Goal: Check status: Check status

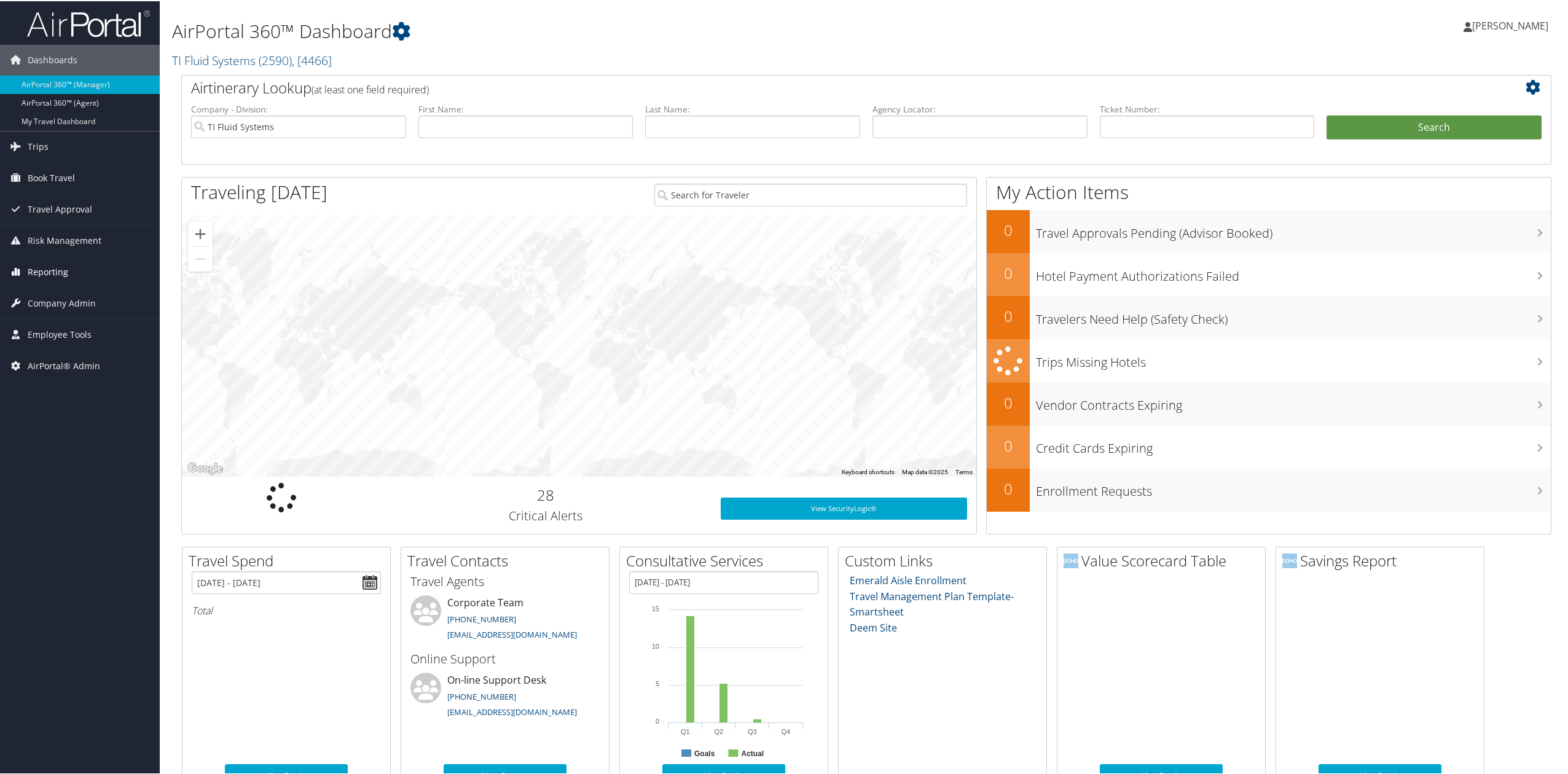
click at [38, 268] on span "Reporting" at bounding box center [48, 271] width 41 height 30
click at [75, 377] on link "Domo" at bounding box center [80, 369] width 160 height 19
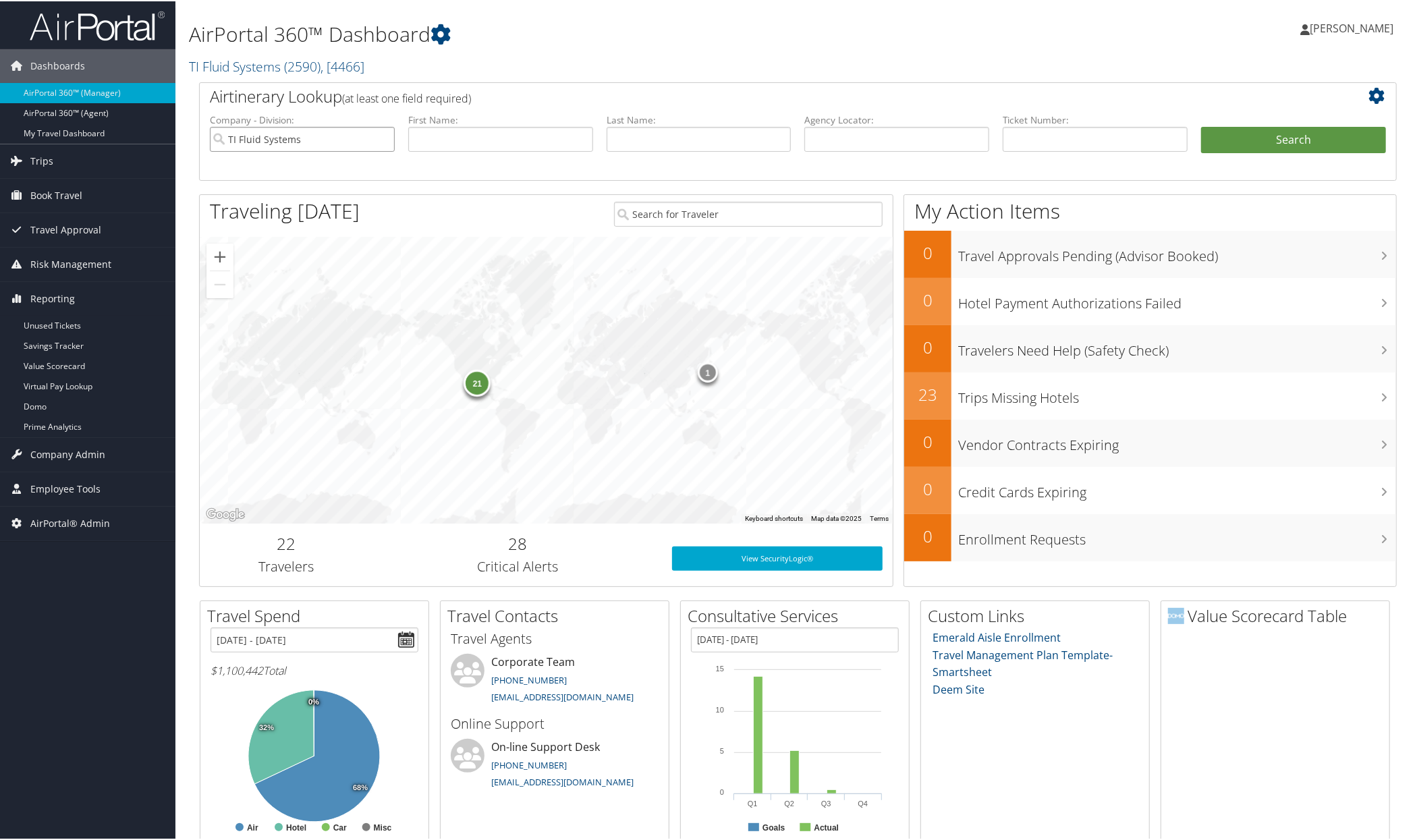
click at [385, 140] on input "TI Fluid Systems" at bounding box center [302, 138] width 185 height 25
click at [906, 130] on input "text" at bounding box center [897, 138] width 185 height 25
click at [899, 142] on input "text" at bounding box center [897, 138] width 185 height 25
type input "d98452"
click at [1275, 136] on button "Search" at bounding box center [1293, 139] width 185 height 27
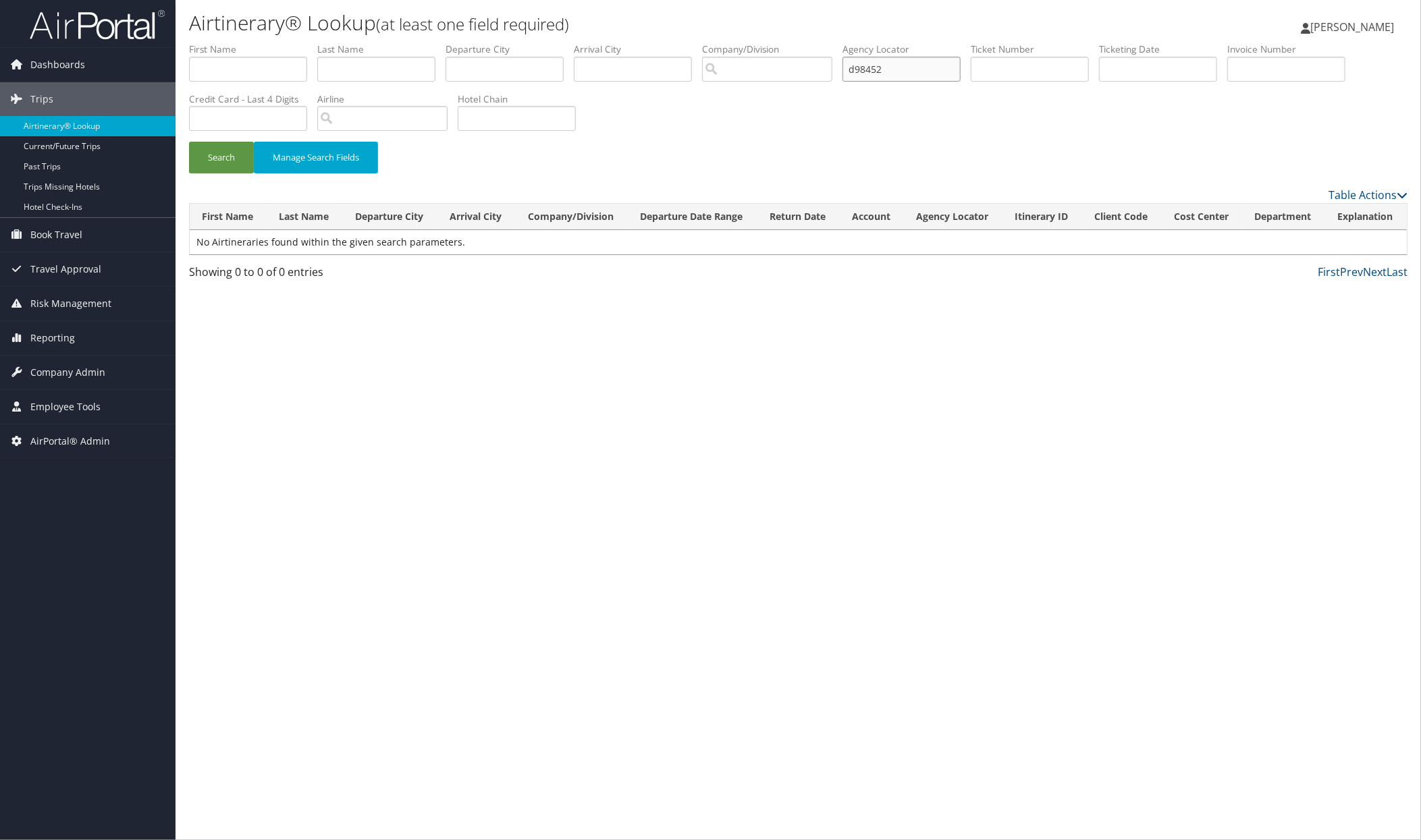
drag, startPoint x: 894, startPoint y: 71, endPoint x: 773, endPoint y: 64, distance: 121.2
click at [773, 42] on ul "First Name Last Name Departure City Arrival City Company/Division Airport/City …" at bounding box center [798, 42] width 1218 height 0
type input "d98b9t"
click at [219, 157] on button "Search" at bounding box center [220, 158] width 65 height 32
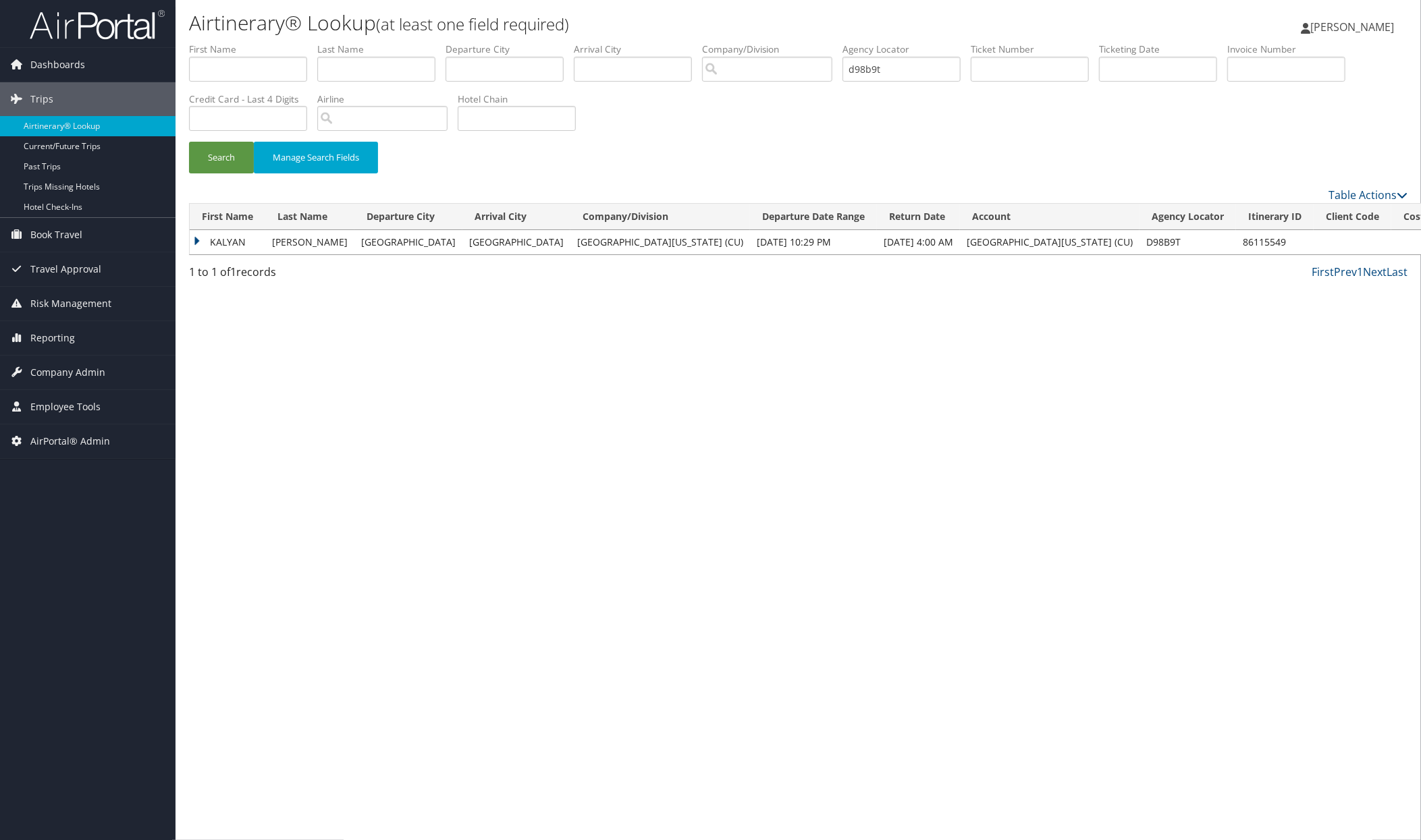
click at [201, 243] on td "KALYAN" at bounding box center [227, 242] width 76 height 24
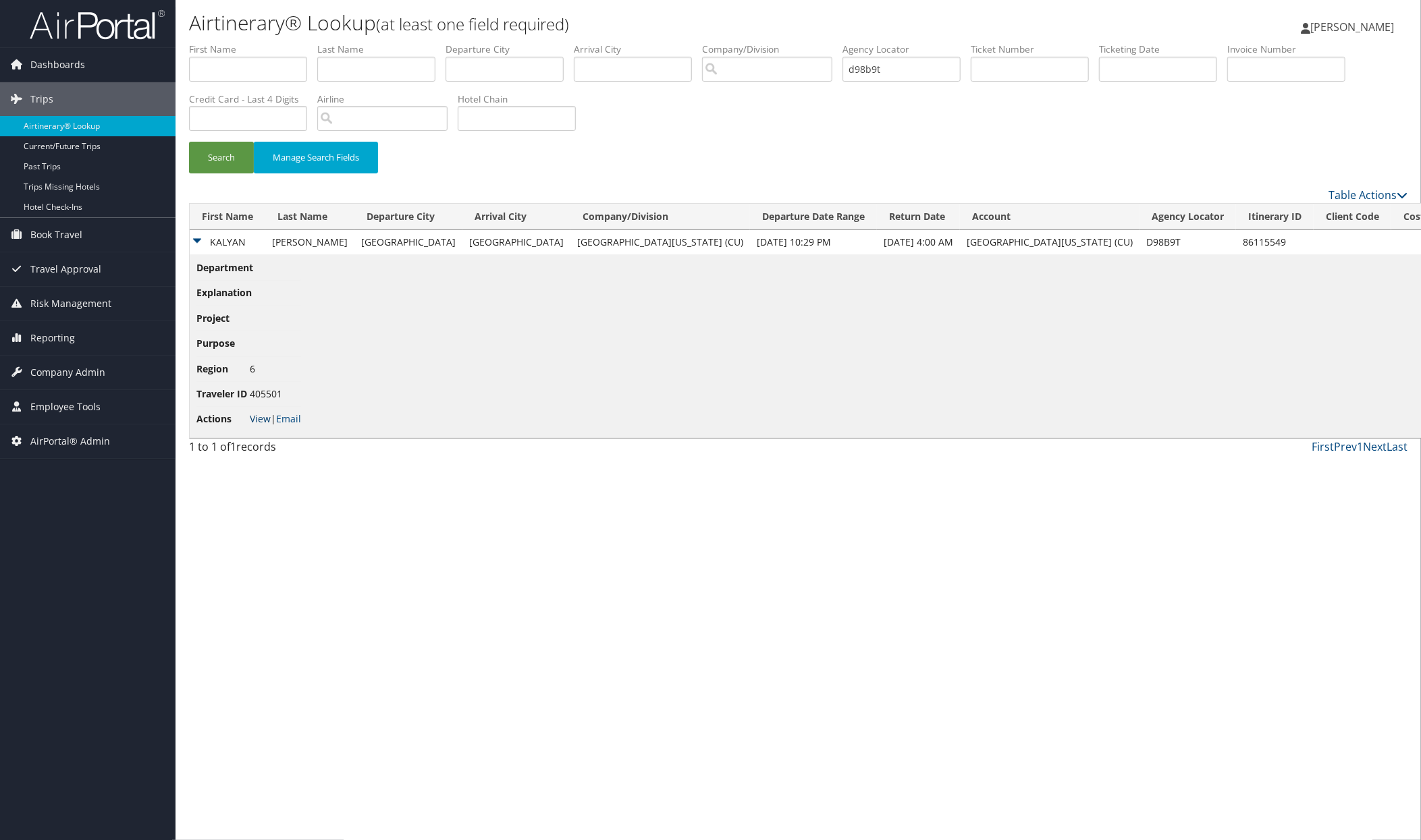
click at [268, 424] on link "View" at bounding box center [261, 419] width 21 height 13
click at [630, 564] on div "Airtinerary® Lookup (at least one field required) Tiffany Soja Tiffany Soja My …" at bounding box center [798, 420] width 1245 height 840
click at [425, 621] on div "Airtinerary® Lookup (at least one field required) Tiffany Soja Tiffany Soja My …" at bounding box center [798, 420] width 1245 height 840
click at [262, 421] on link "View" at bounding box center [261, 419] width 21 height 13
click at [372, 509] on div "Airtinerary® Lookup (at least one field required) Tiffany Soja Tiffany Soja My …" at bounding box center [798, 420] width 1245 height 840
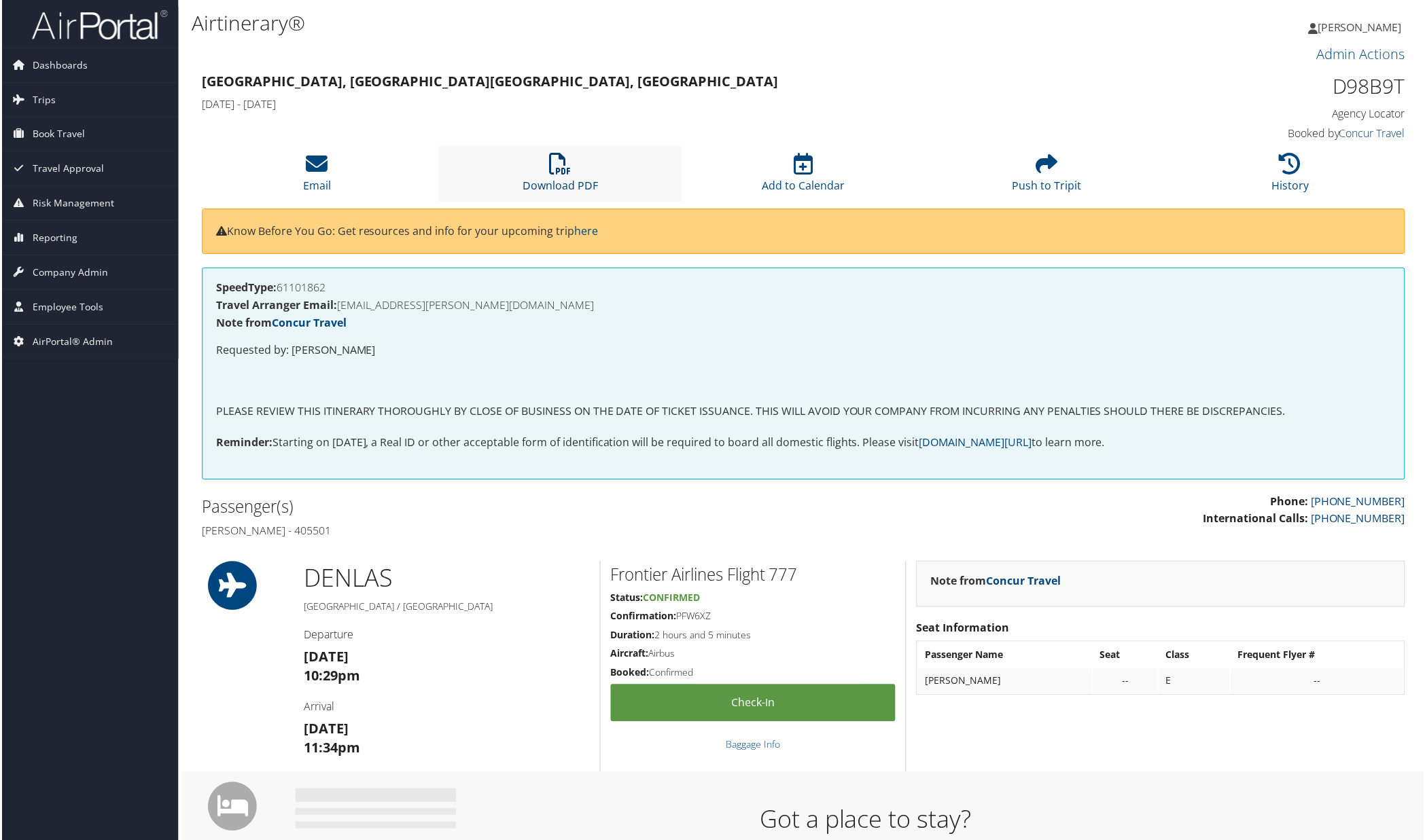
click at [560, 163] on icon at bounding box center [560, 164] width 21 height 21
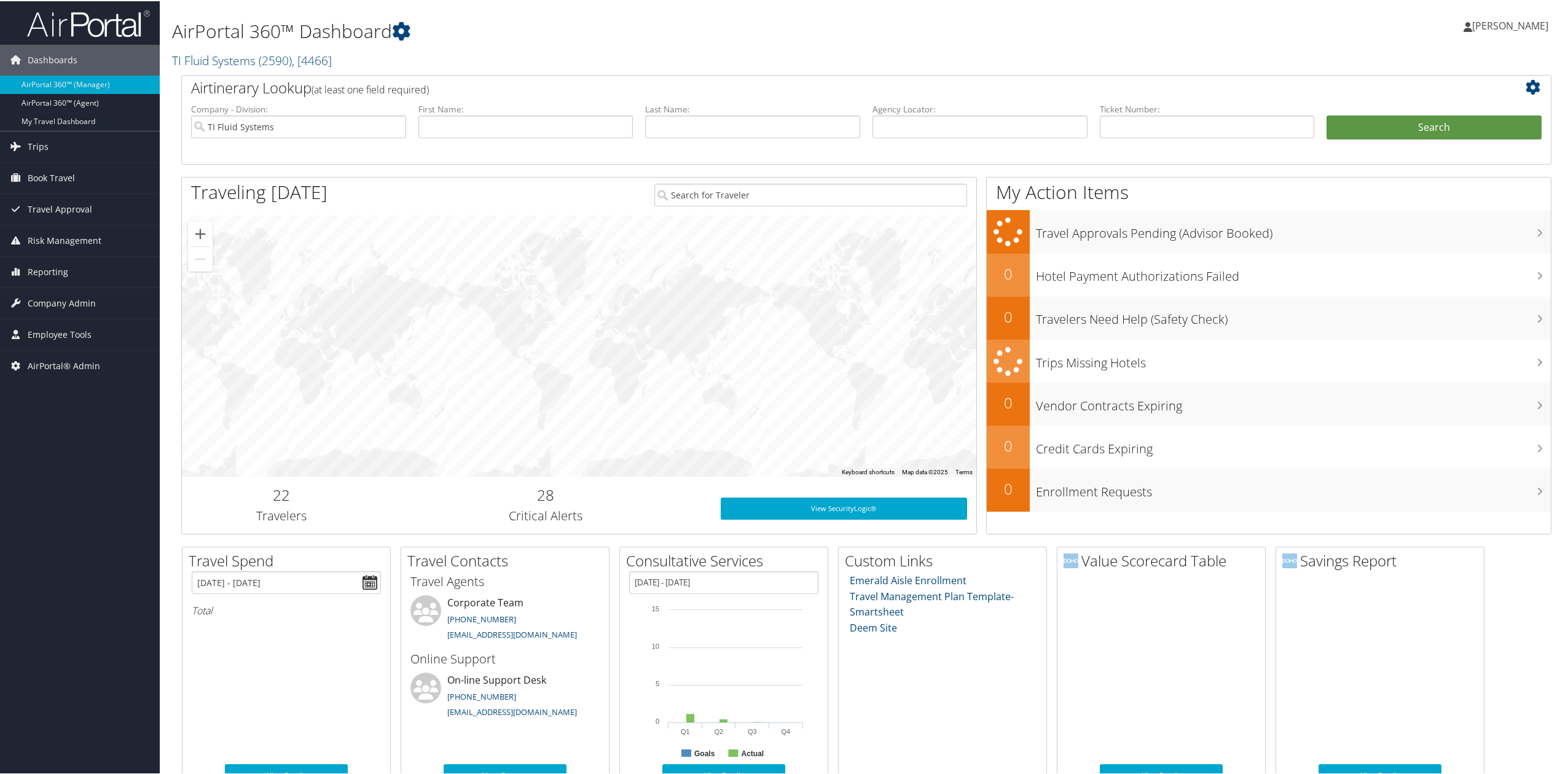
click at [97, 521] on div "Dashboards AirPortal 360™ (Manager) AirPortal 360™ (Agent) My Travel Dashboard …" at bounding box center [787, 528] width 1573 height 1057
click at [394, 129] on input "TI Fluid Systems" at bounding box center [298, 126] width 215 height 23
click at [1008, 126] on input "text" at bounding box center [979, 126] width 215 height 23
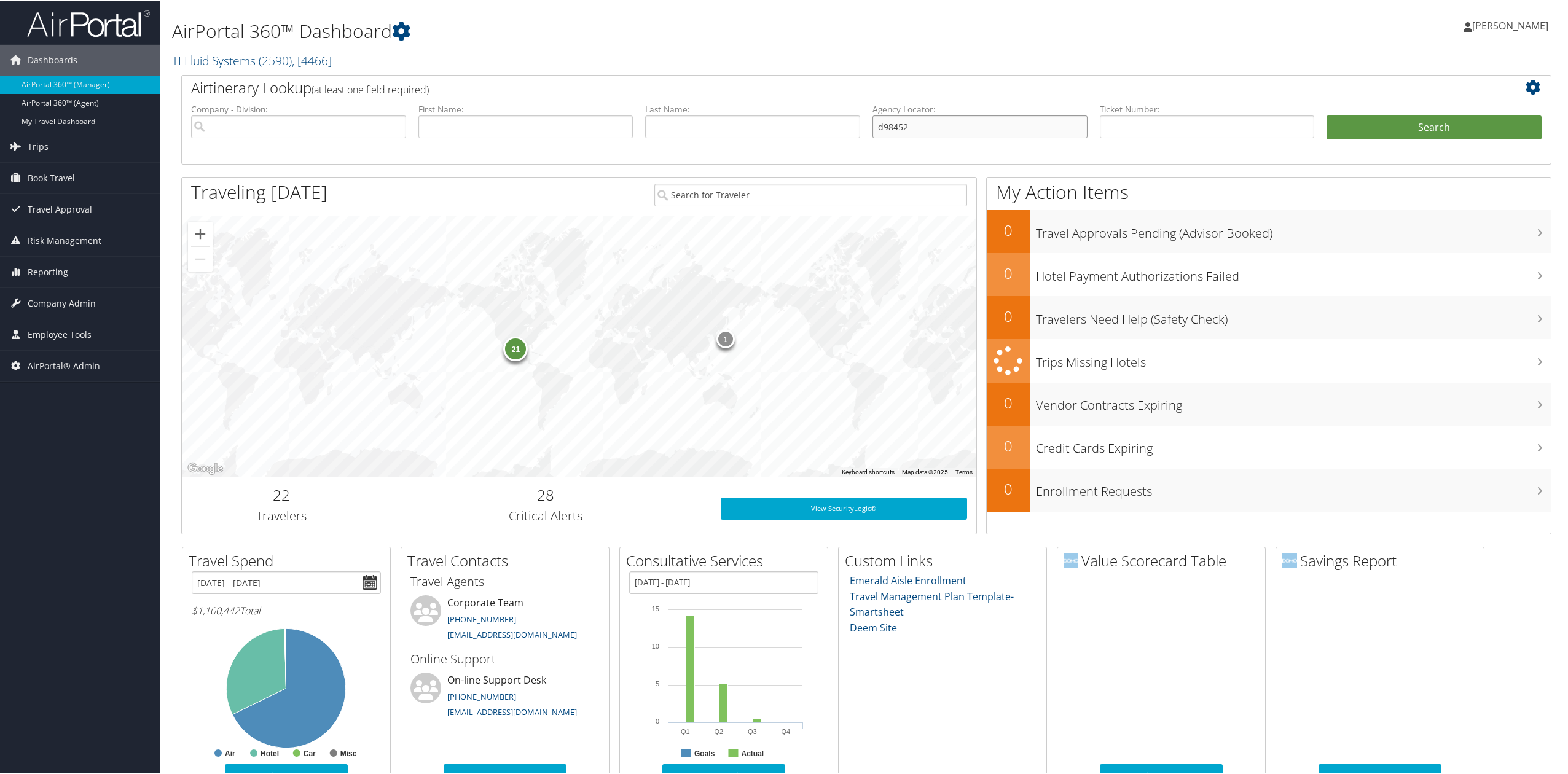
type input "d98452"
click at [1326, 115] on button "Search" at bounding box center [1433, 126] width 215 height 25
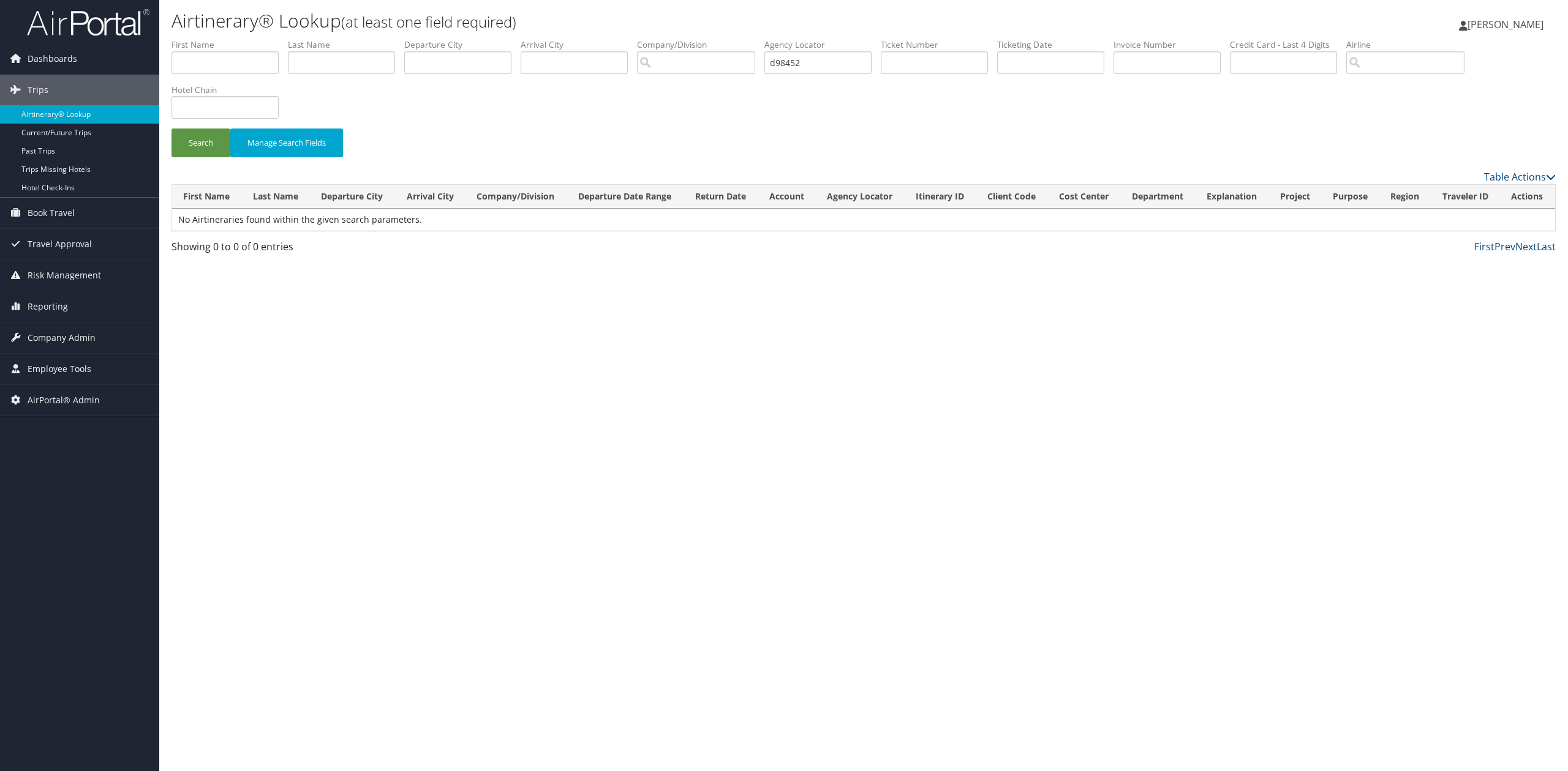
drag, startPoint x: 1013, startPoint y: 493, endPoint x: 1019, endPoint y: 466, distance: 27.7
click at [1014, 493] on div "Airtinerary® Lookup (at least one field required) [PERSON_NAME] [PERSON_NAME] M…" at bounding box center [863, 385] width 1409 height 771
drag, startPoint x: 275, startPoint y: 471, endPoint x: 245, endPoint y: 392, distance: 84.5
click at [275, 471] on div "Airtinerary® Lookup (at least one field required) [PERSON_NAME] [PERSON_NAME] M…" at bounding box center [863, 385] width 1409 height 771
